Goal: Task Accomplishment & Management: Complete application form

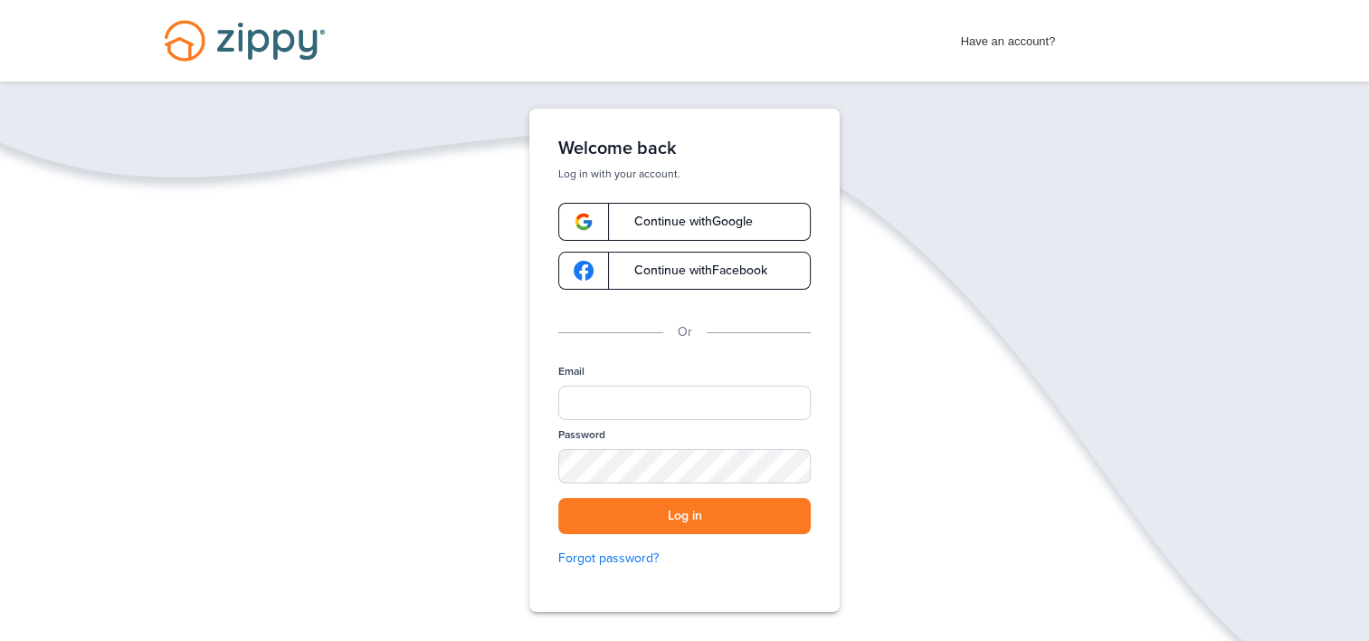
click at [714, 218] on span "Continue with Google" at bounding box center [684, 221] width 137 height 13
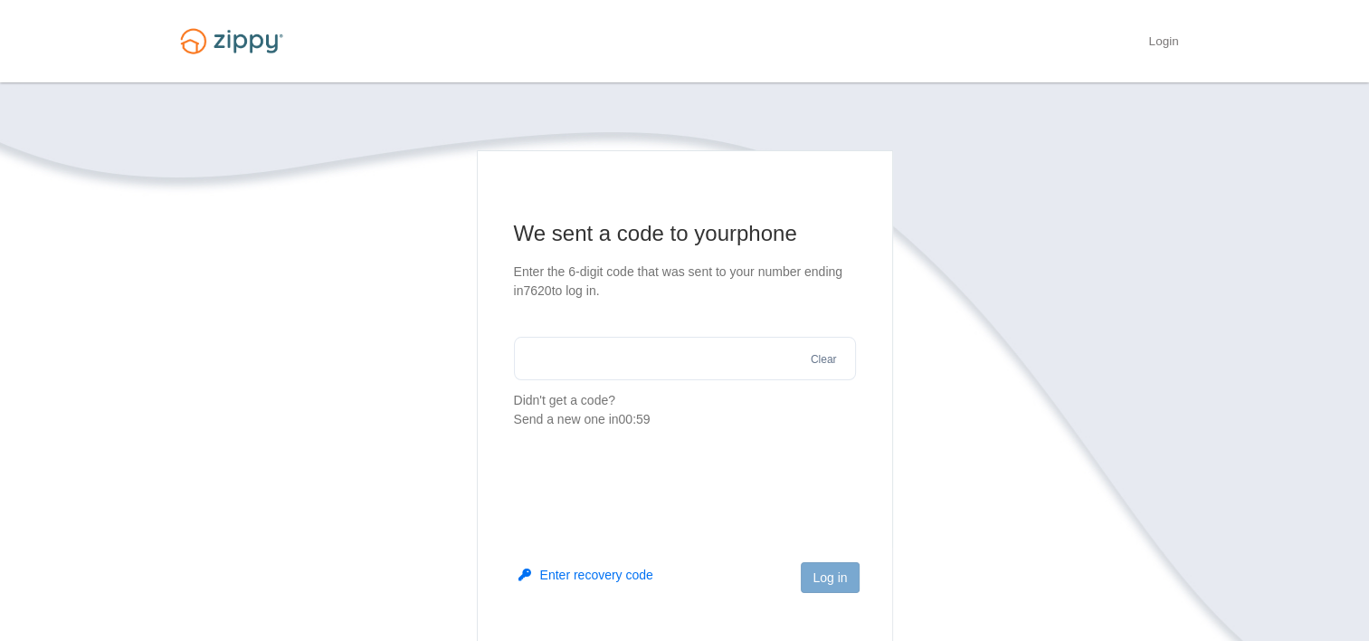
click at [691, 352] on input "text" at bounding box center [685, 358] width 342 height 43
type input "******"
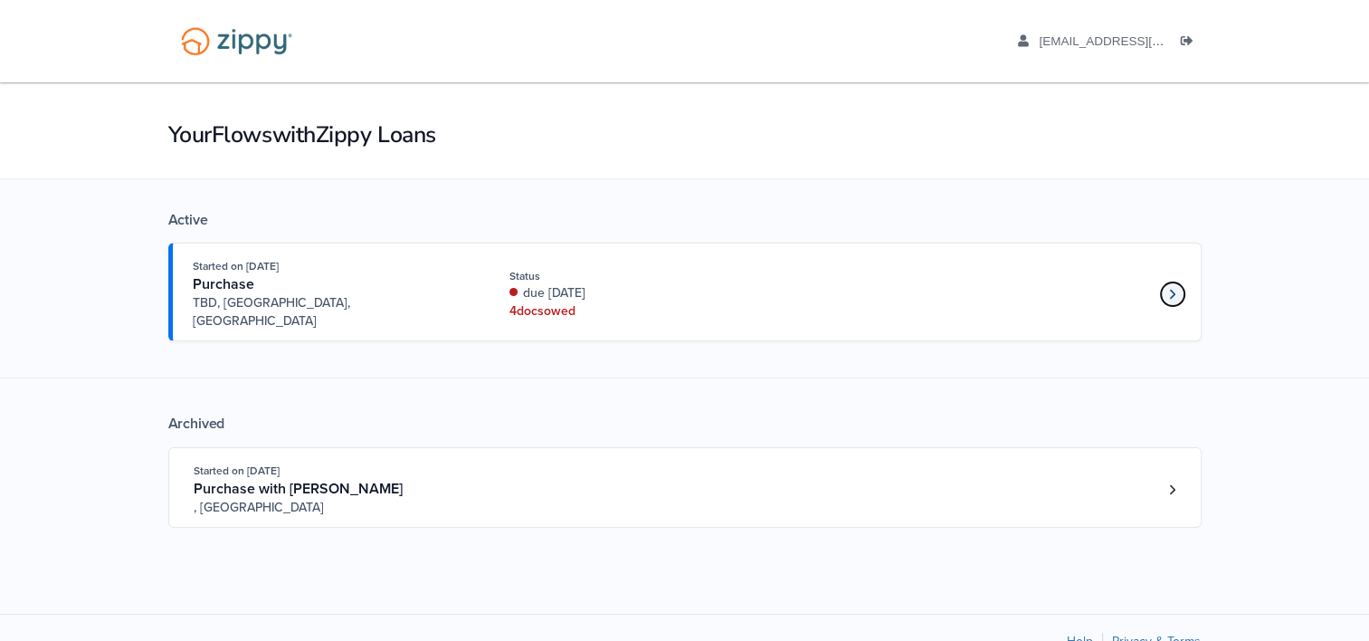
click at [1172, 289] on link "Loan number 4249684" at bounding box center [1172, 293] width 27 height 27
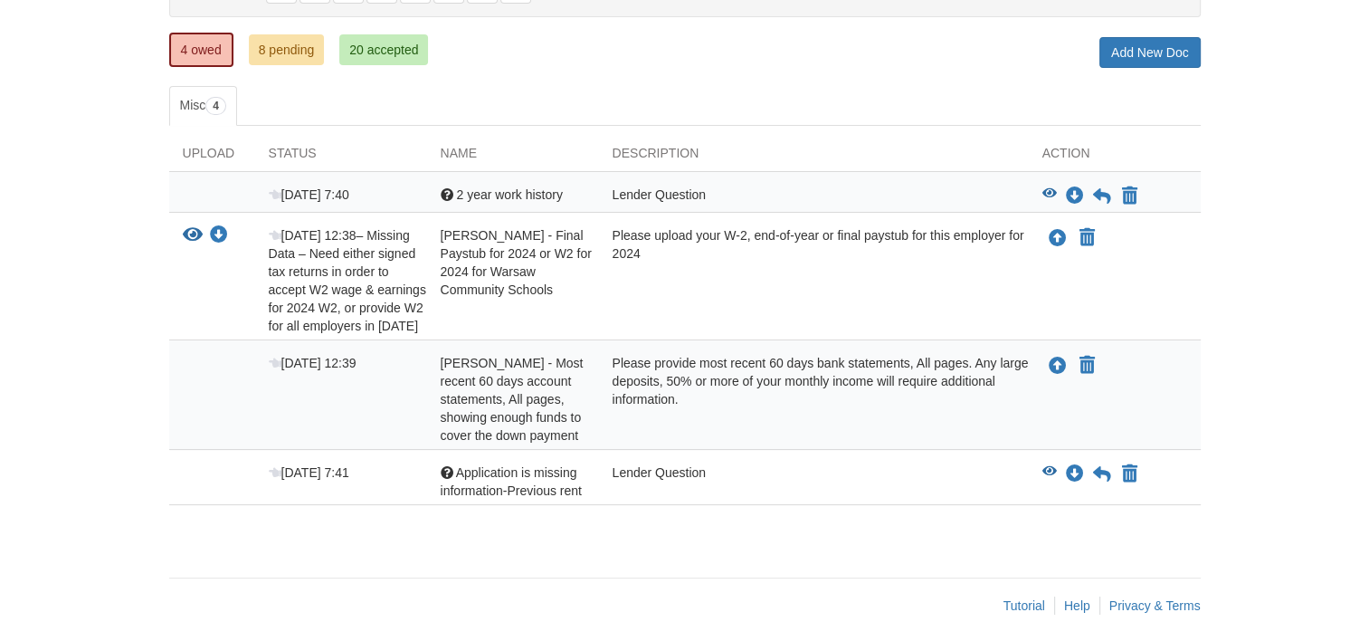
scroll to position [232, 0]
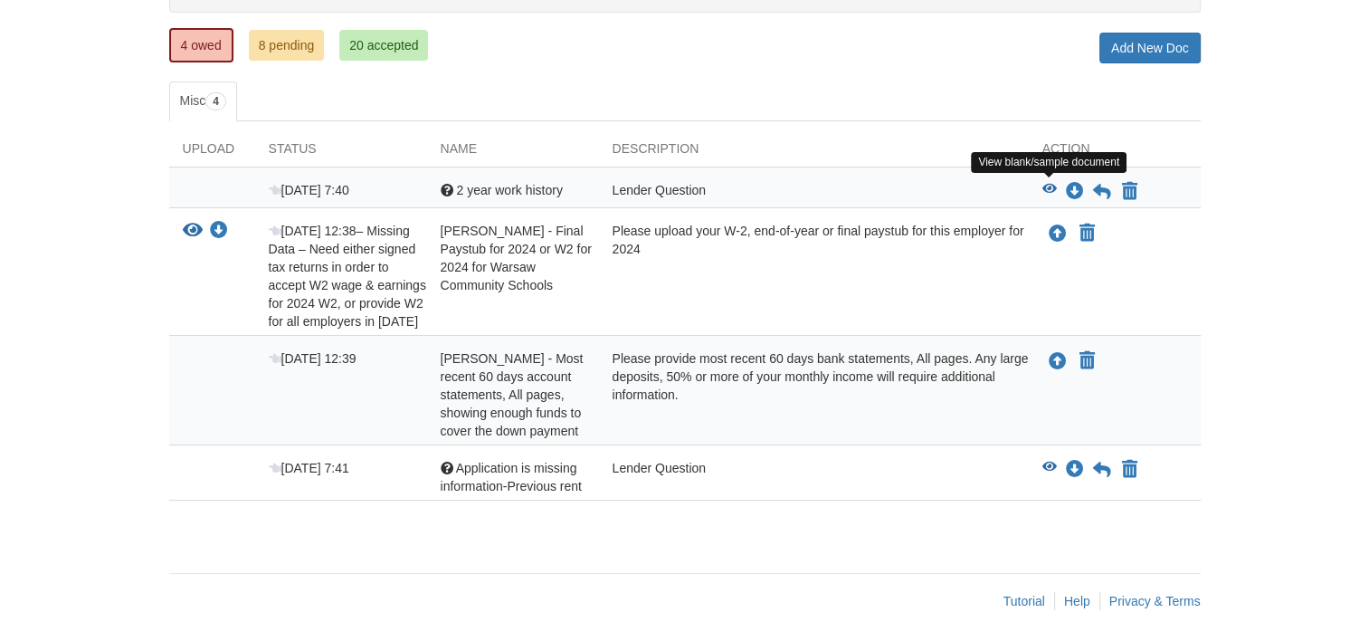
click at [1050, 185] on icon "View 2 year work history" at bounding box center [1049, 189] width 14 height 13
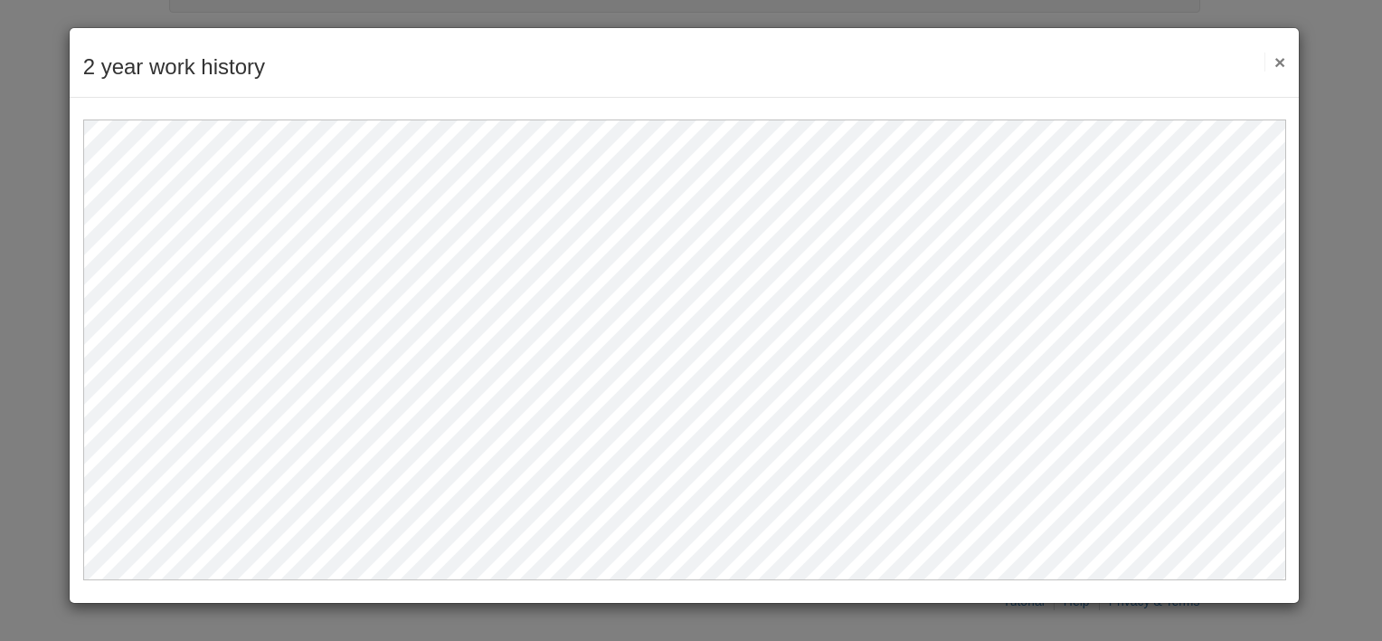
click at [1282, 62] on button "×" at bounding box center [1275, 61] width 21 height 19
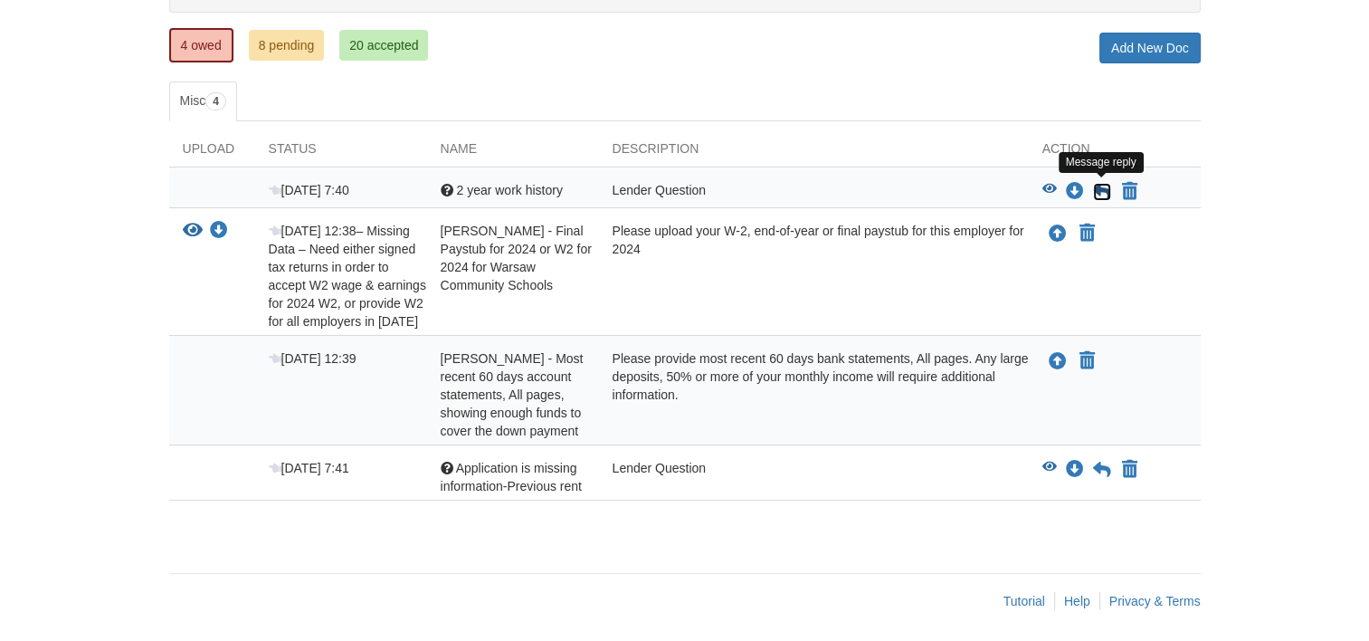
click at [1099, 191] on icon at bounding box center [1102, 192] width 18 height 18
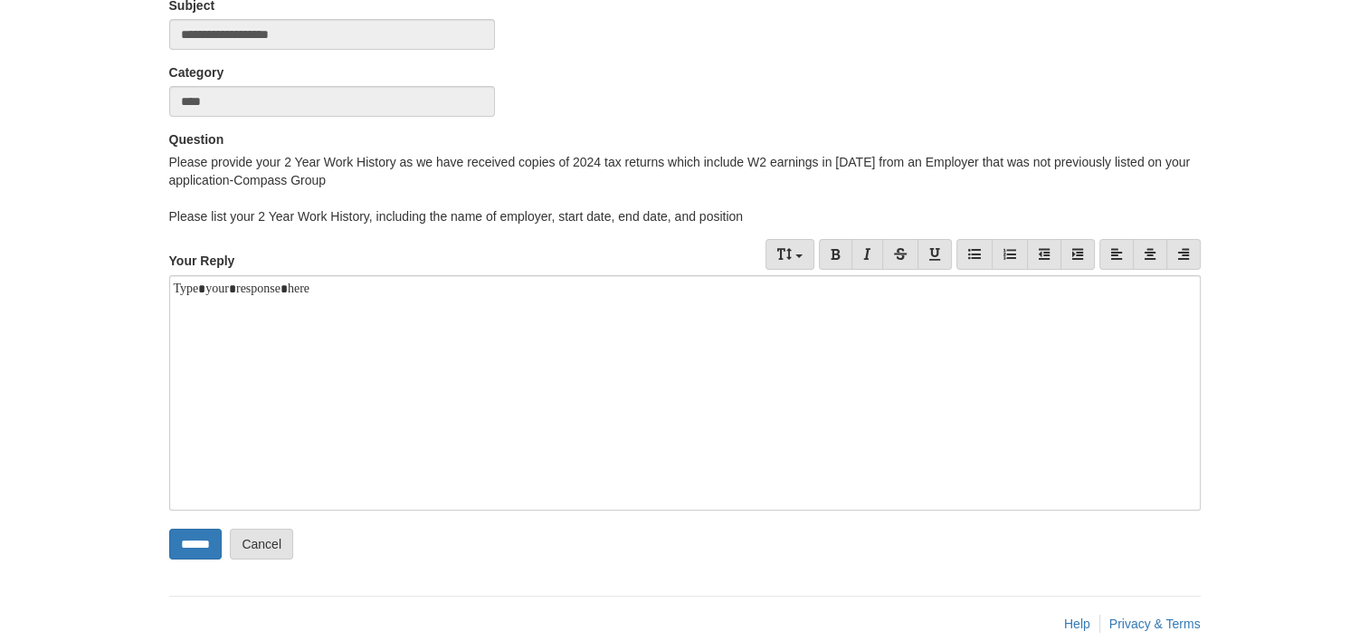
scroll to position [217, 0]
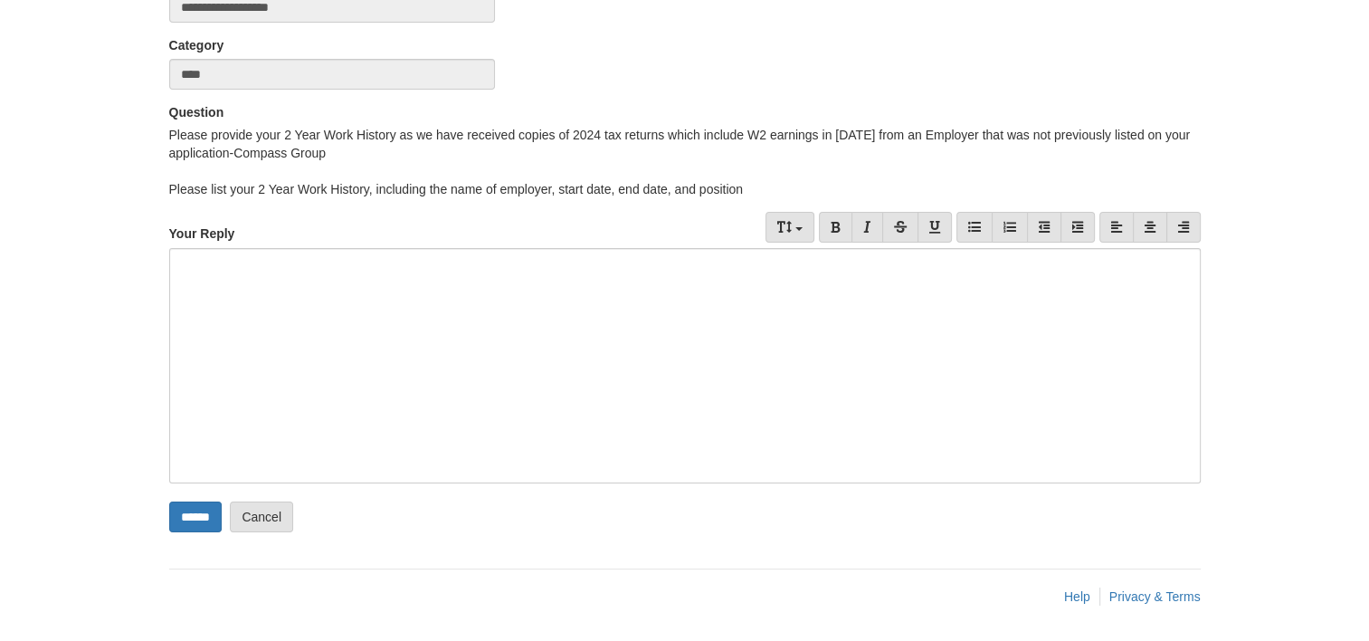
click at [343, 355] on div at bounding box center [684, 365] width 1031 height 235
paste div
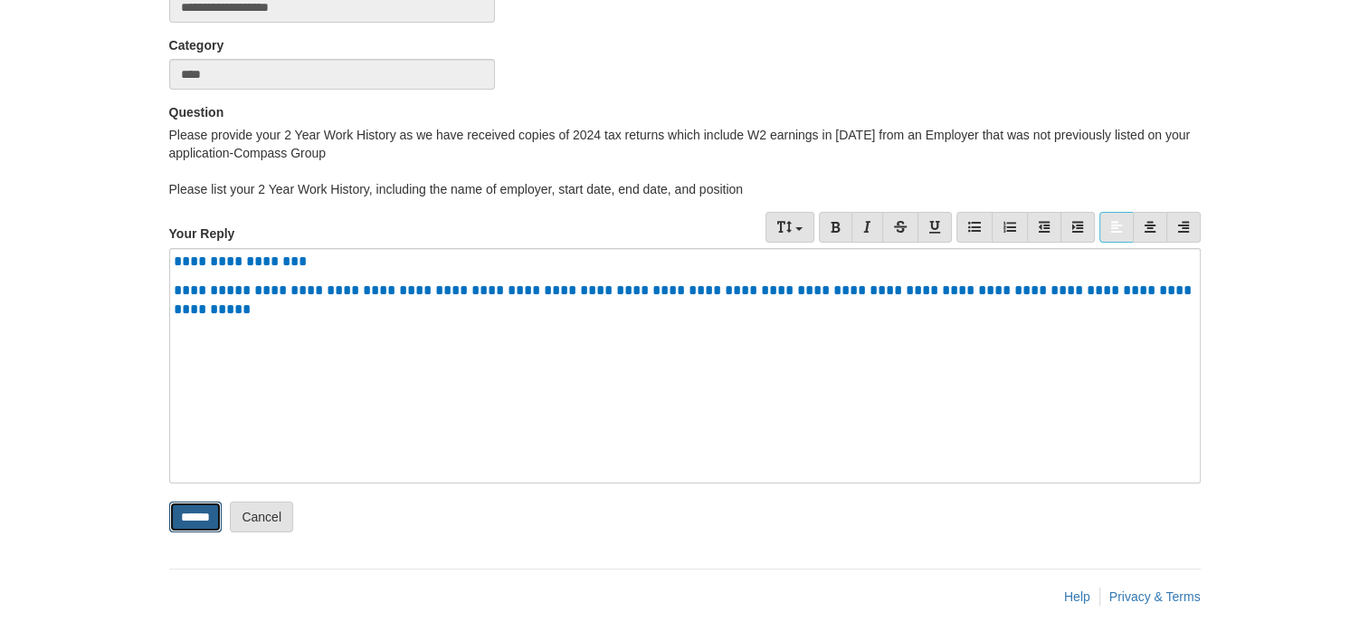
click at [220, 512] on input "******" at bounding box center [195, 516] width 52 height 31
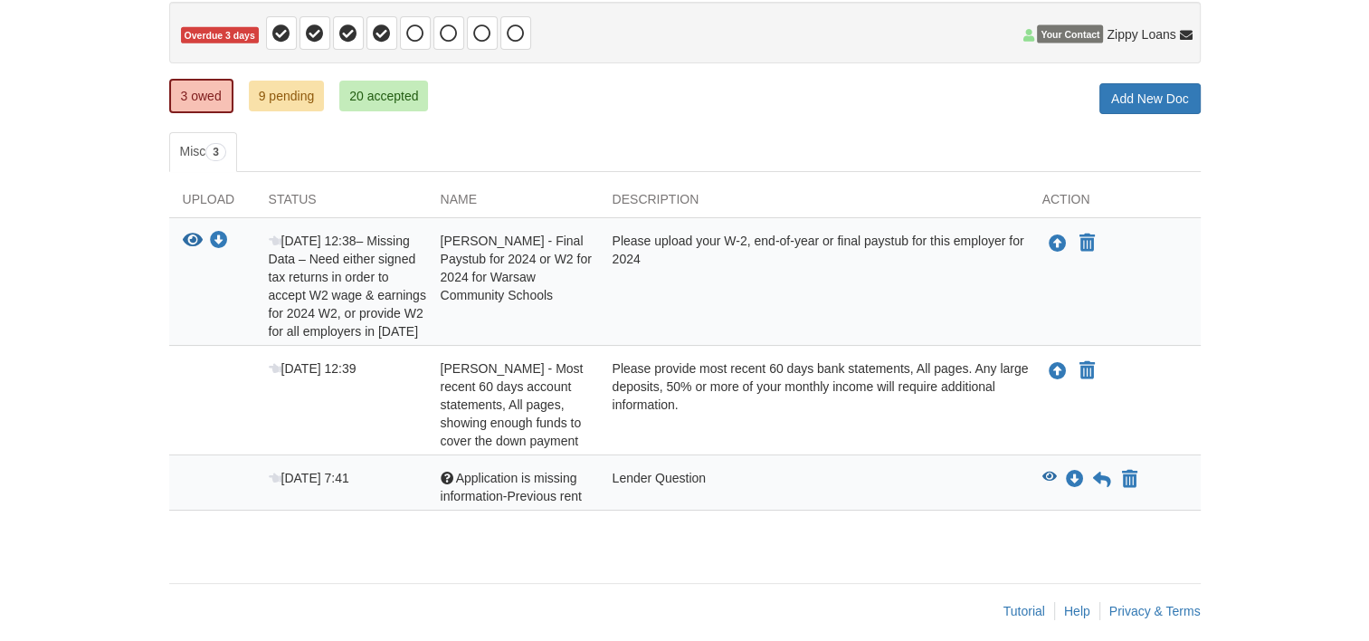
scroll to position [193, 0]
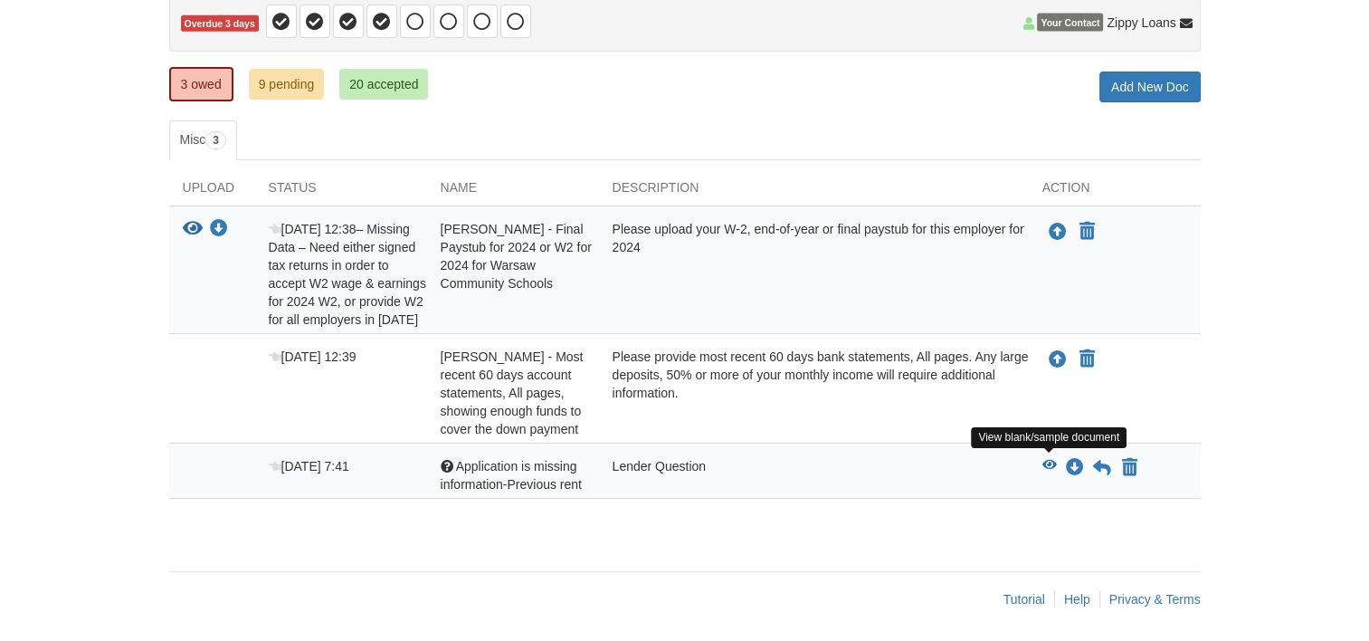
click at [1042, 459] on icon "View Application is missing information-Previous rent" at bounding box center [1049, 465] width 14 height 13
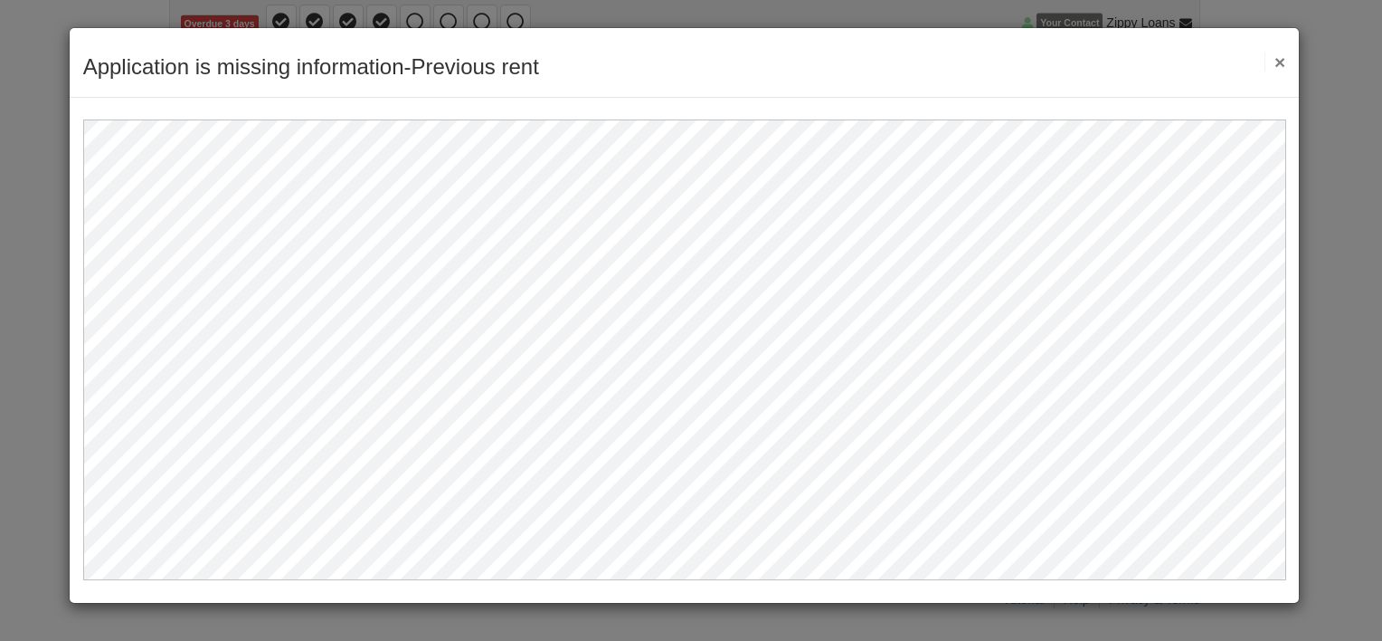
click at [1282, 67] on button "×" at bounding box center [1275, 61] width 21 height 19
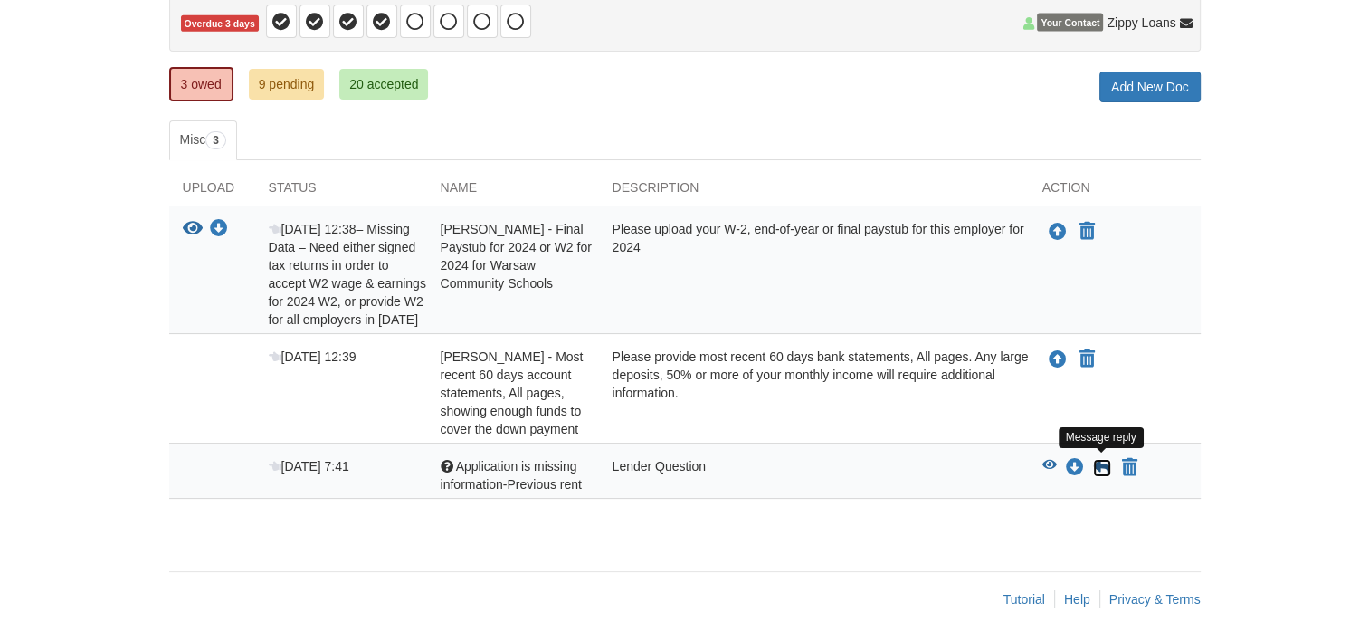
click at [1100, 465] on icon at bounding box center [1102, 468] width 18 height 18
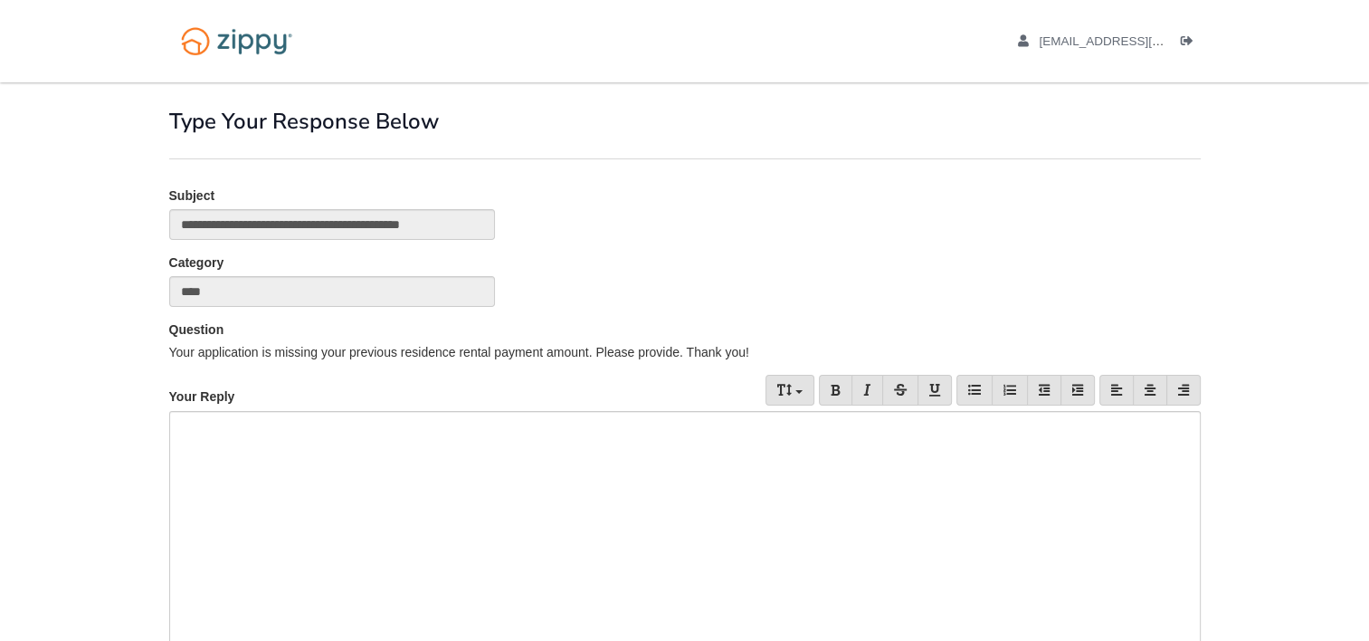
click at [449, 485] on div at bounding box center [684, 528] width 1031 height 235
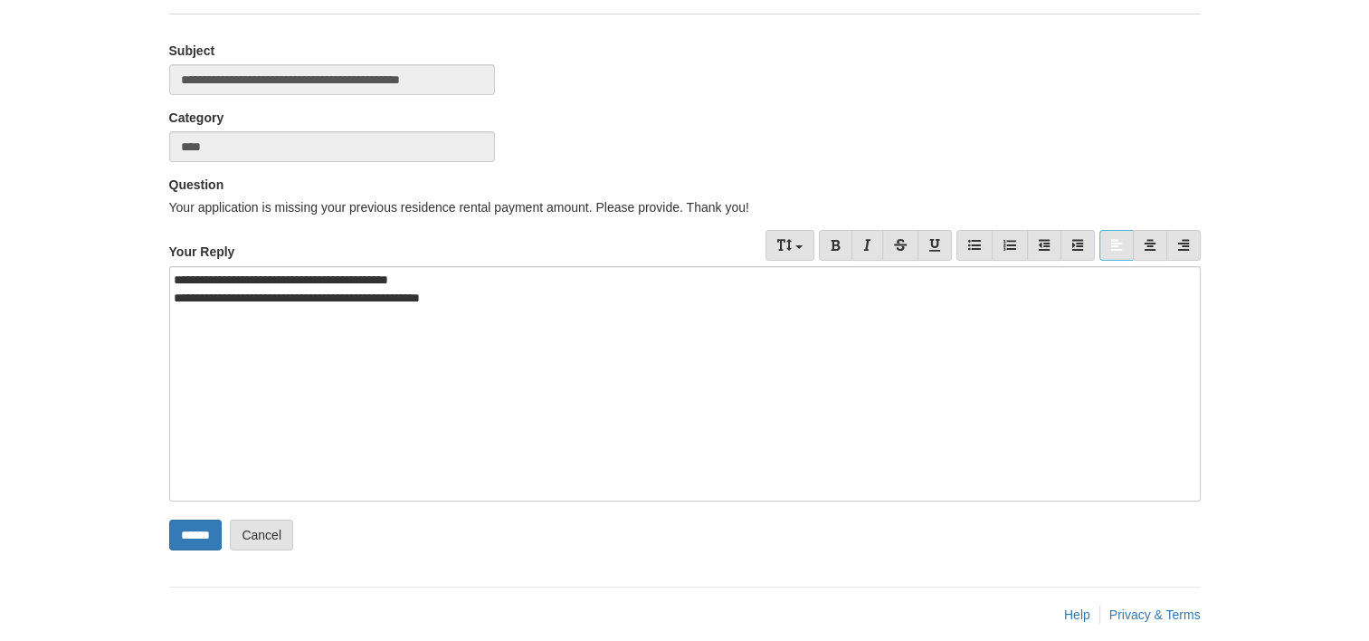
scroll to position [163, 0]
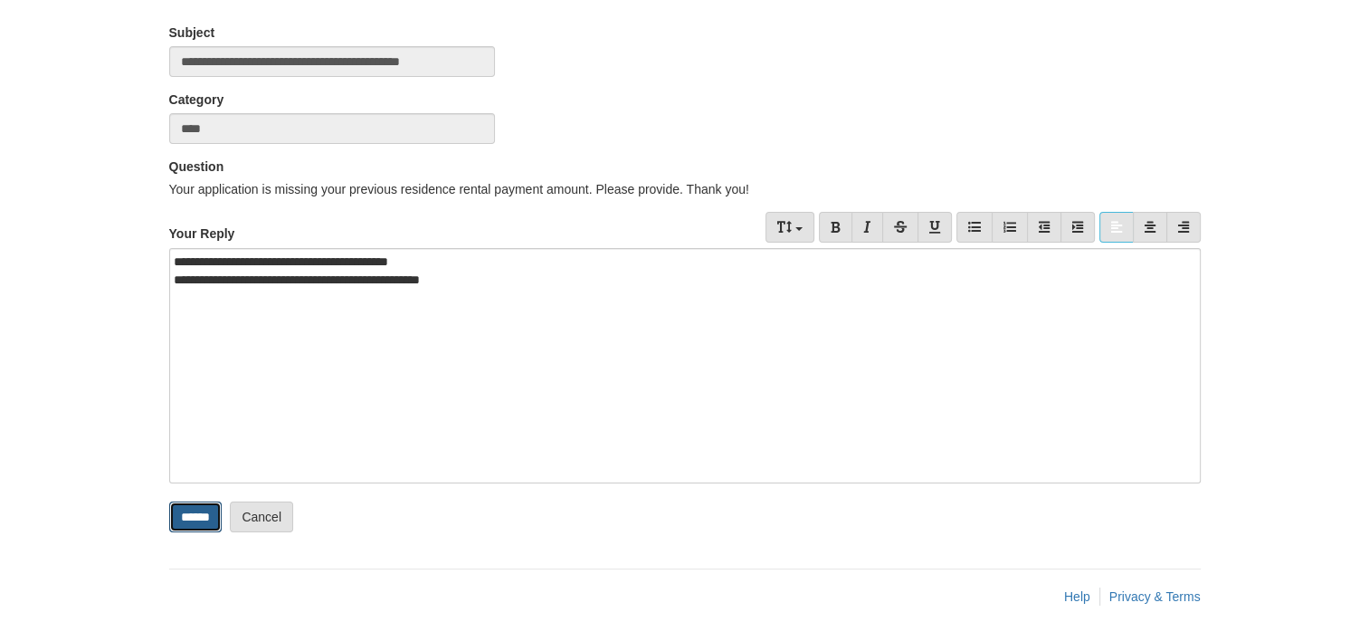
click at [186, 517] on input "******" at bounding box center [195, 516] width 52 height 31
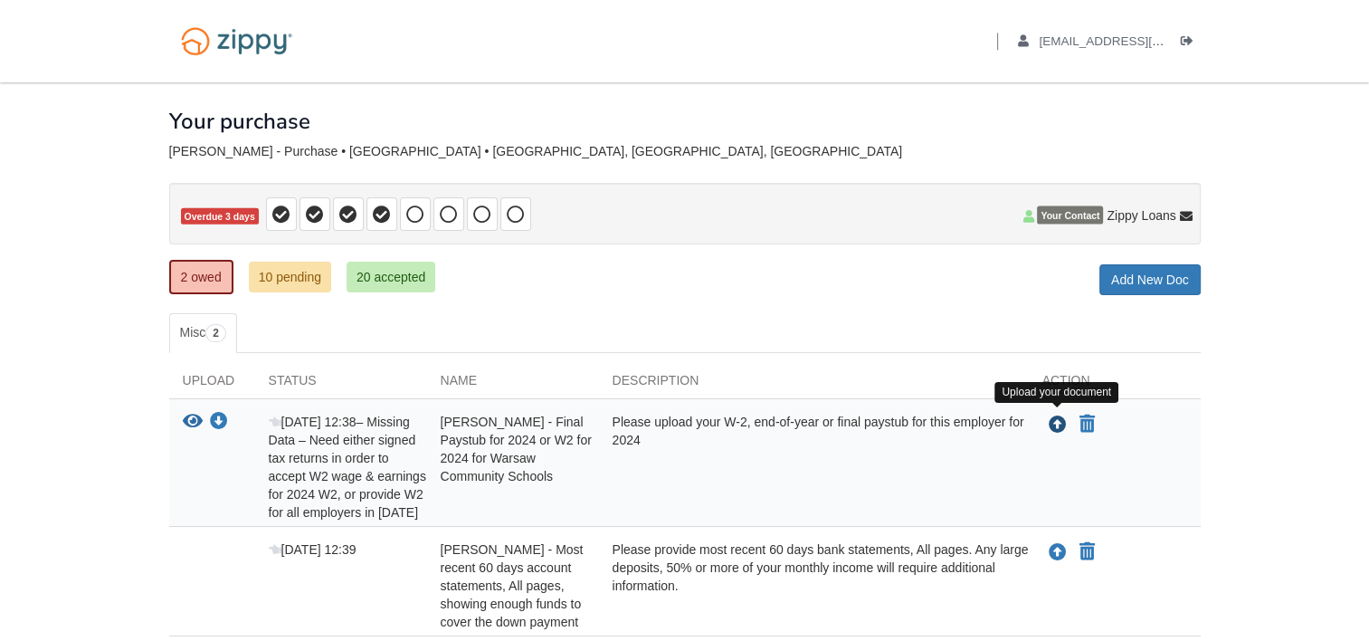
click at [1060, 418] on icon "Upload Amanda Richards - Final Paystub for 2024 or W2 for 2024 for Warsaw Commu…" at bounding box center [1058, 425] width 18 height 18
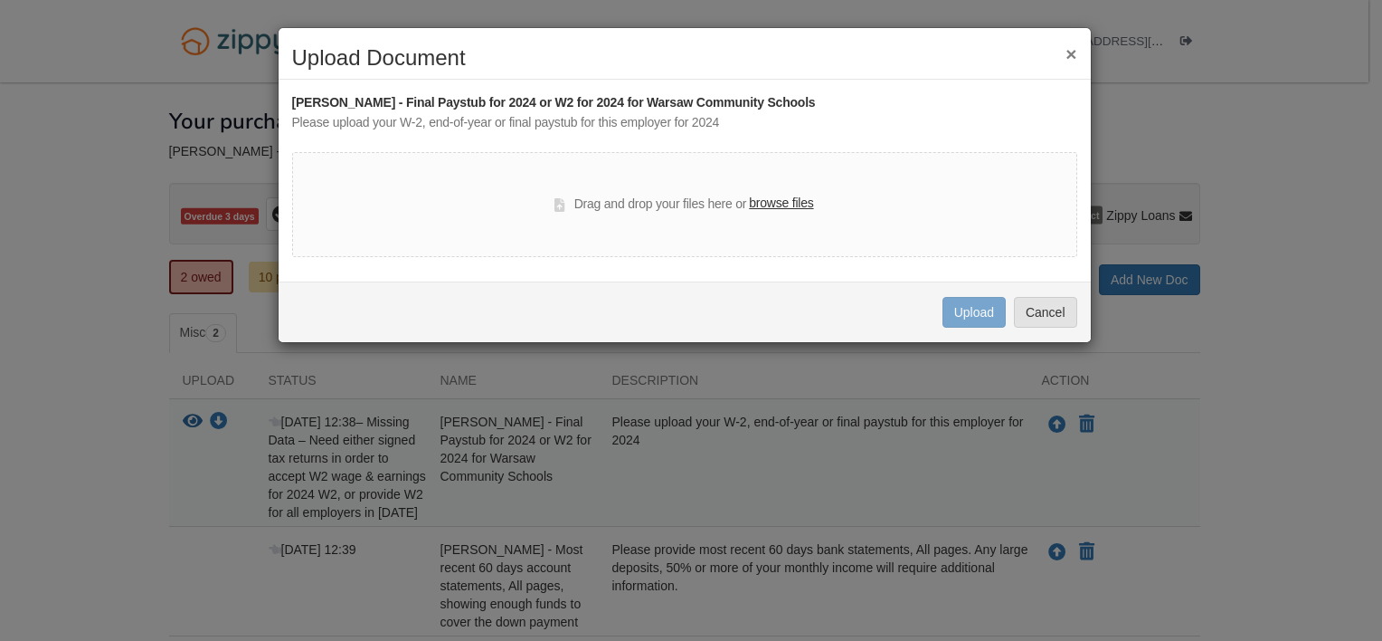
click at [793, 208] on label "browse files" at bounding box center [781, 204] width 64 height 20
click at [0, 0] on input "browse files" at bounding box center [0, 0] width 0 height 0
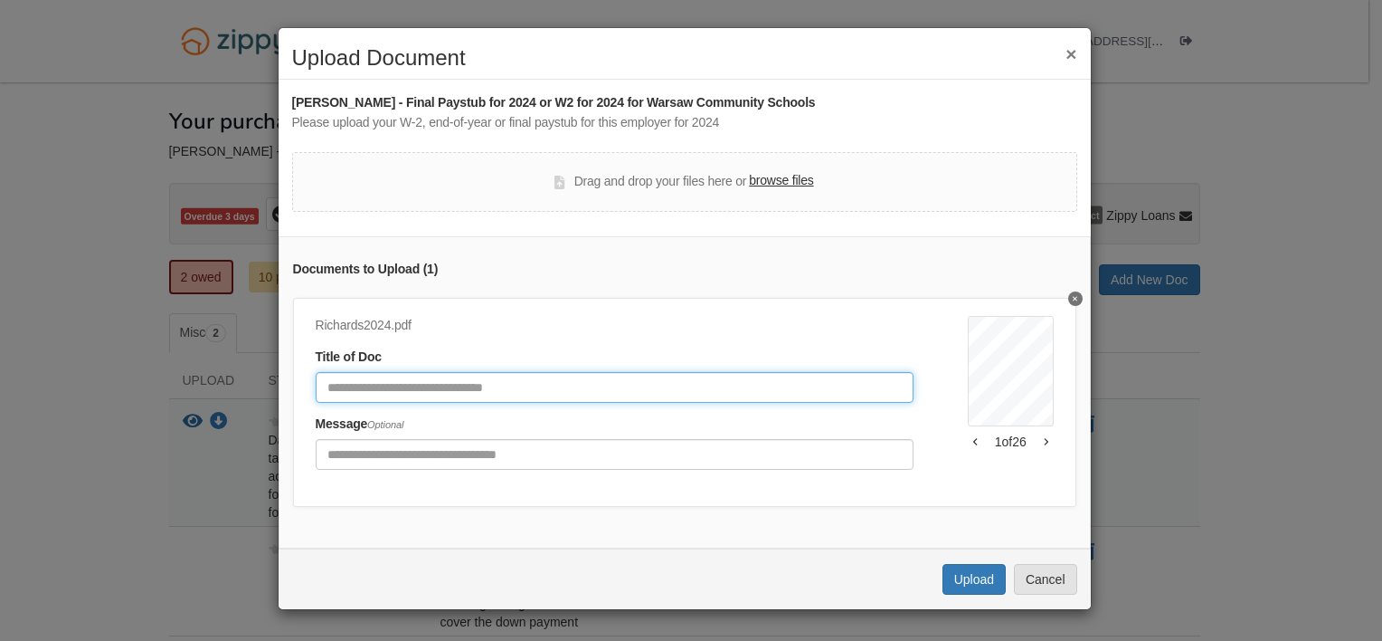
click at [472, 398] on input "Document Title" at bounding box center [615, 387] width 598 height 31
type input "**********"
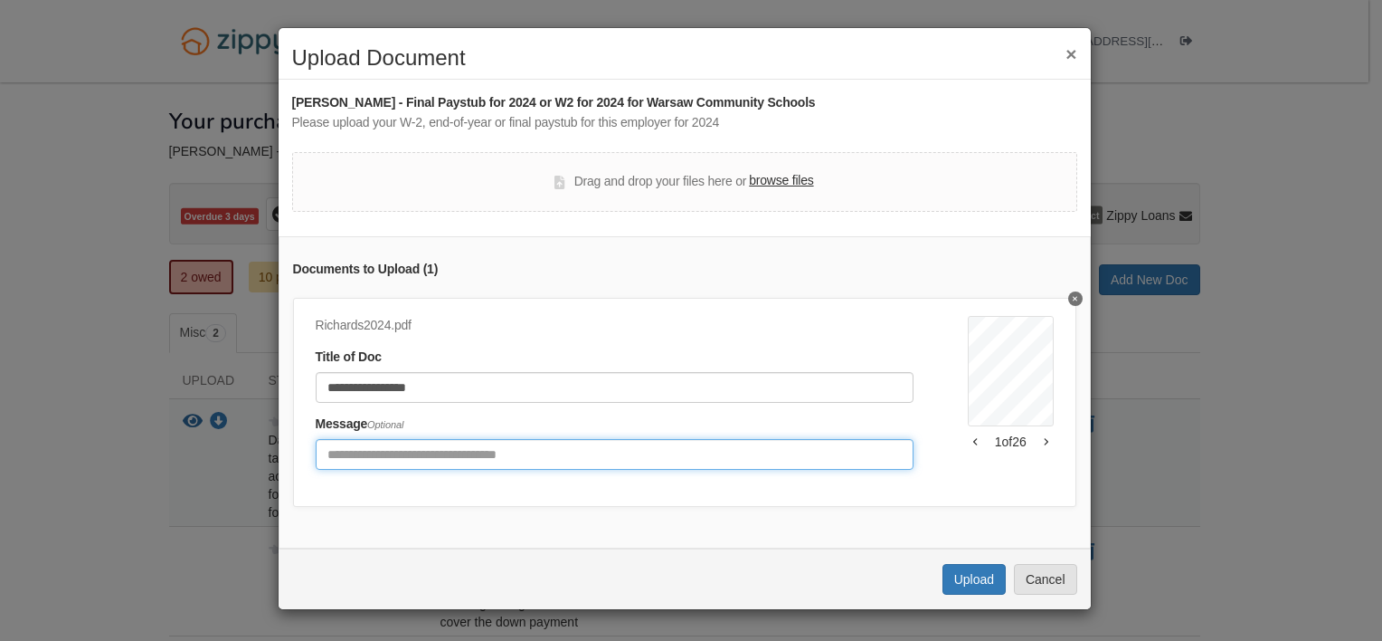
click at [726, 465] on input "Include any comments on this document" at bounding box center [615, 454] width 598 height 31
type input "**********"
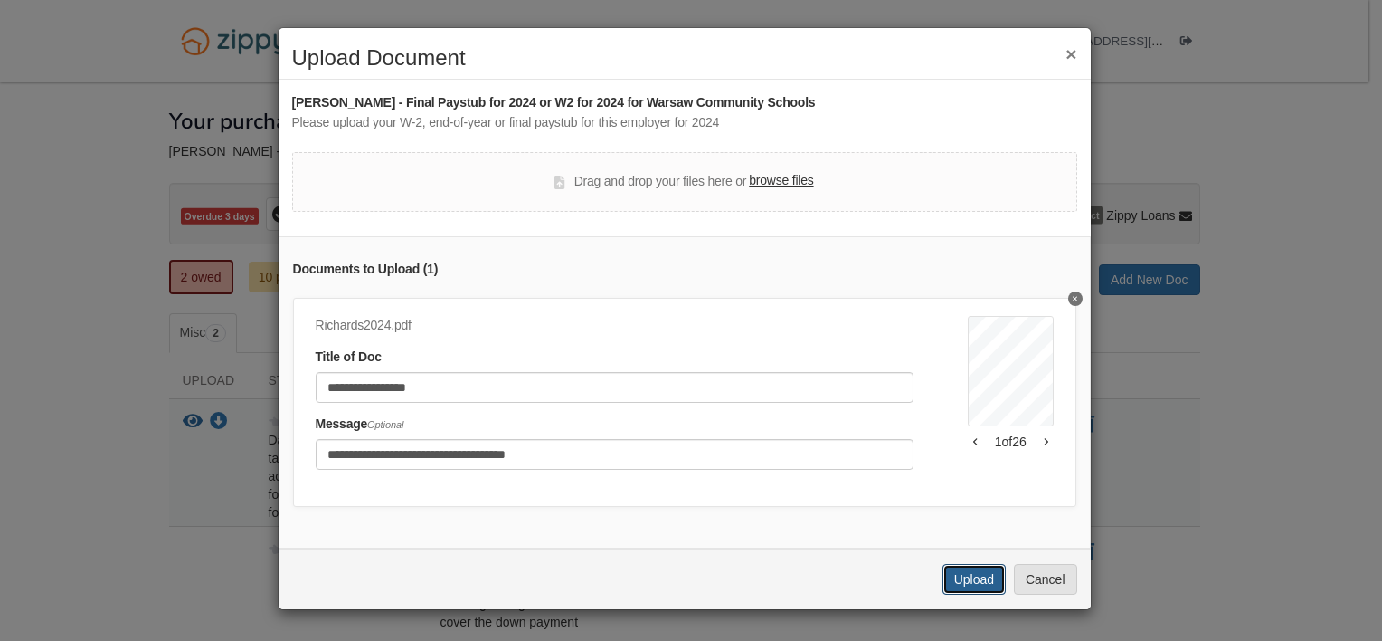
click at [973, 593] on button "Upload" at bounding box center [974, 579] width 63 height 31
